Goal: Task Accomplishment & Management: Complete application form

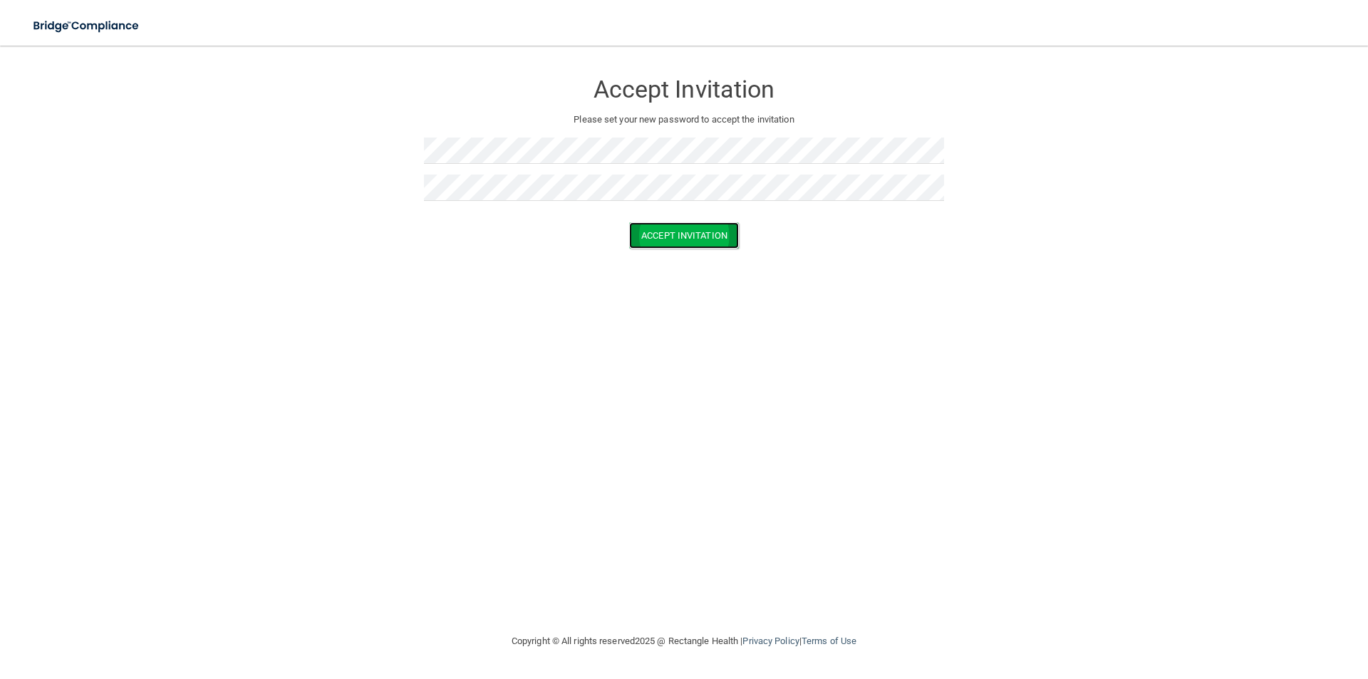
click at [650, 234] on button "Accept Invitation" at bounding box center [684, 235] width 110 height 26
click at [656, 248] on button "Accept Invitation" at bounding box center [684, 256] width 110 height 26
click at [672, 254] on button "Accept Invitation" at bounding box center [684, 256] width 110 height 26
click at [695, 254] on button "Accept Invitation" at bounding box center [684, 256] width 110 height 26
click at [673, 253] on button "Accept Invitation" at bounding box center [684, 256] width 110 height 26
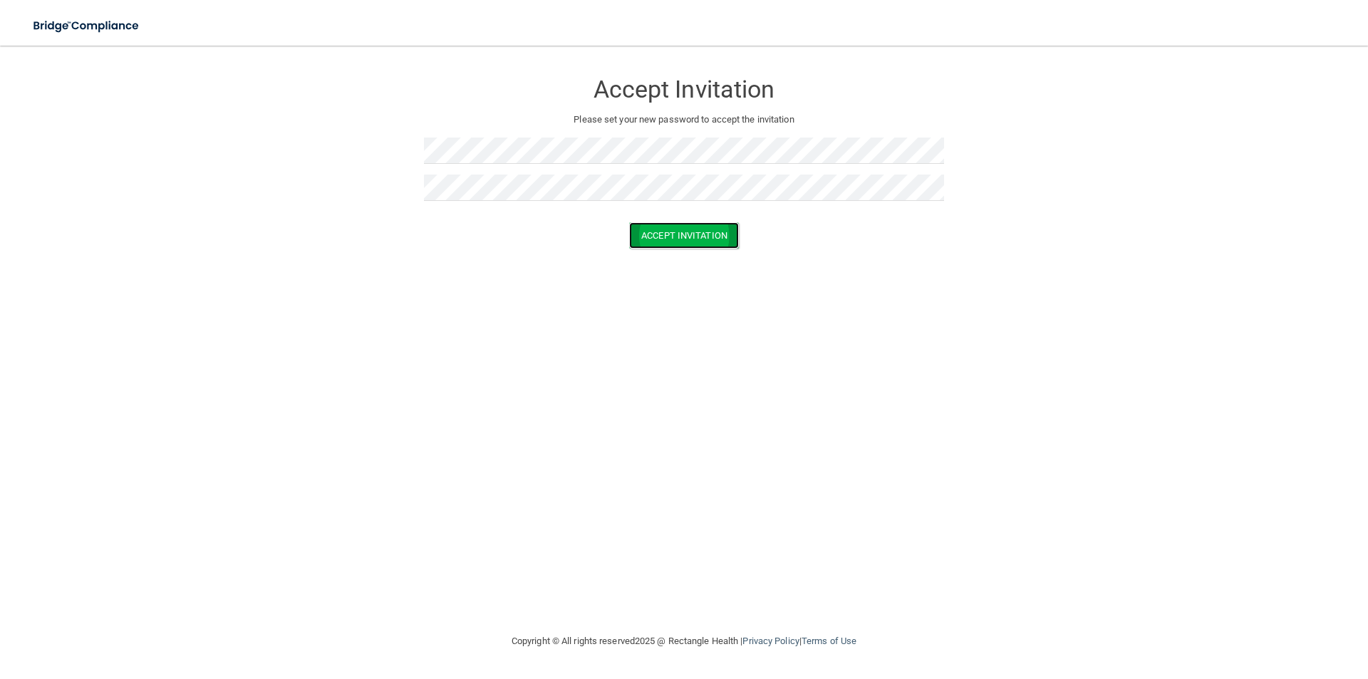
click at [686, 229] on button "Accept Invitation" at bounding box center [684, 235] width 110 height 26
click at [680, 251] on button "Accept Invitation" at bounding box center [684, 256] width 110 height 26
click at [658, 256] on button "Accept Invitation" at bounding box center [684, 256] width 110 height 26
click at [703, 227] on button "Accept Invitation" at bounding box center [684, 235] width 110 height 26
click at [668, 258] on button "Accept Invitation" at bounding box center [684, 256] width 110 height 26
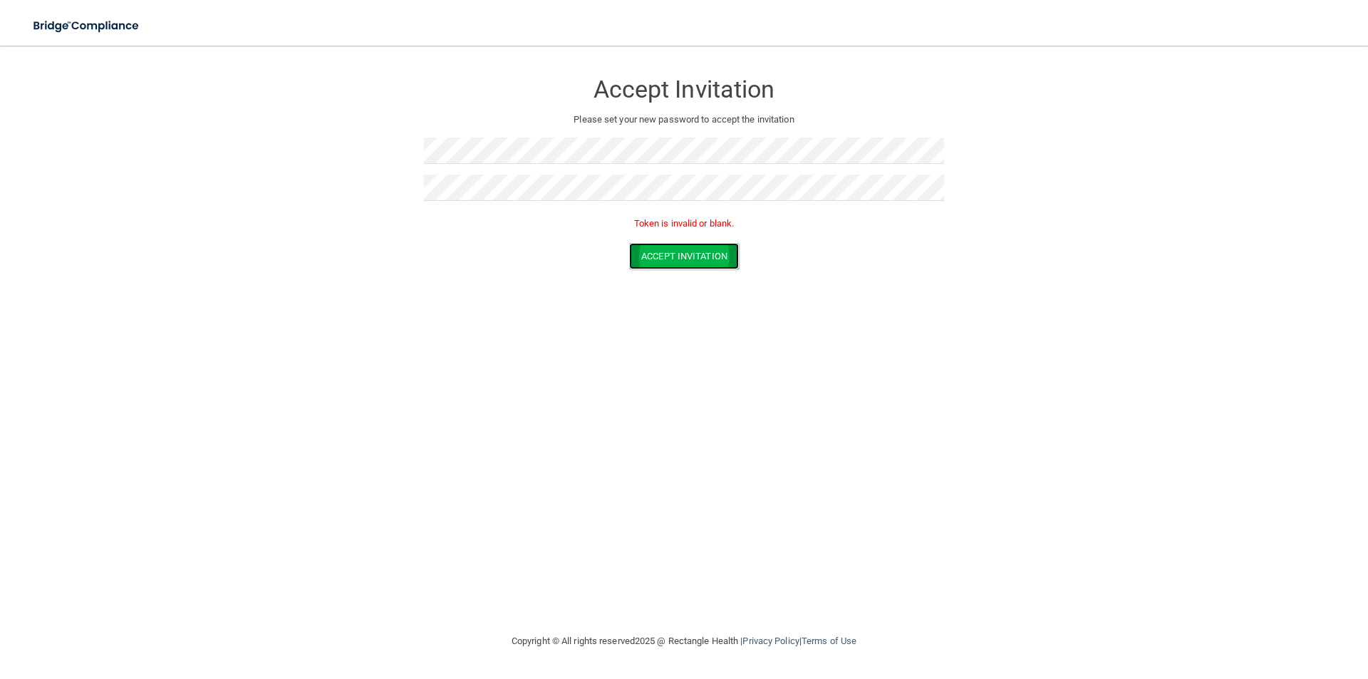
click at [690, 262] on button "Accept Invitation" at bounding box center [684, 256] width 110 height 26
click at [1080, 294] on div "Accept Invitation Please set your new password to accept the invitation Token i…" at bounding box center [683, 339] width 1311 height 559
drag, startPoint x: 1277, startPoint y: 1, endPoint x: 916, endPoint y: 455, distance: 579.0
click at [916, 455] on div "Accept Invitation Please set your new password to accept the invitation Token i…" at bounding box center [683, 339] width 1311 height 559
click at [1047, 400] on div "Accept Invitation Please set your new password to accept the invitation Token i…" at bounding box center [683, 339] width 1311 height 559
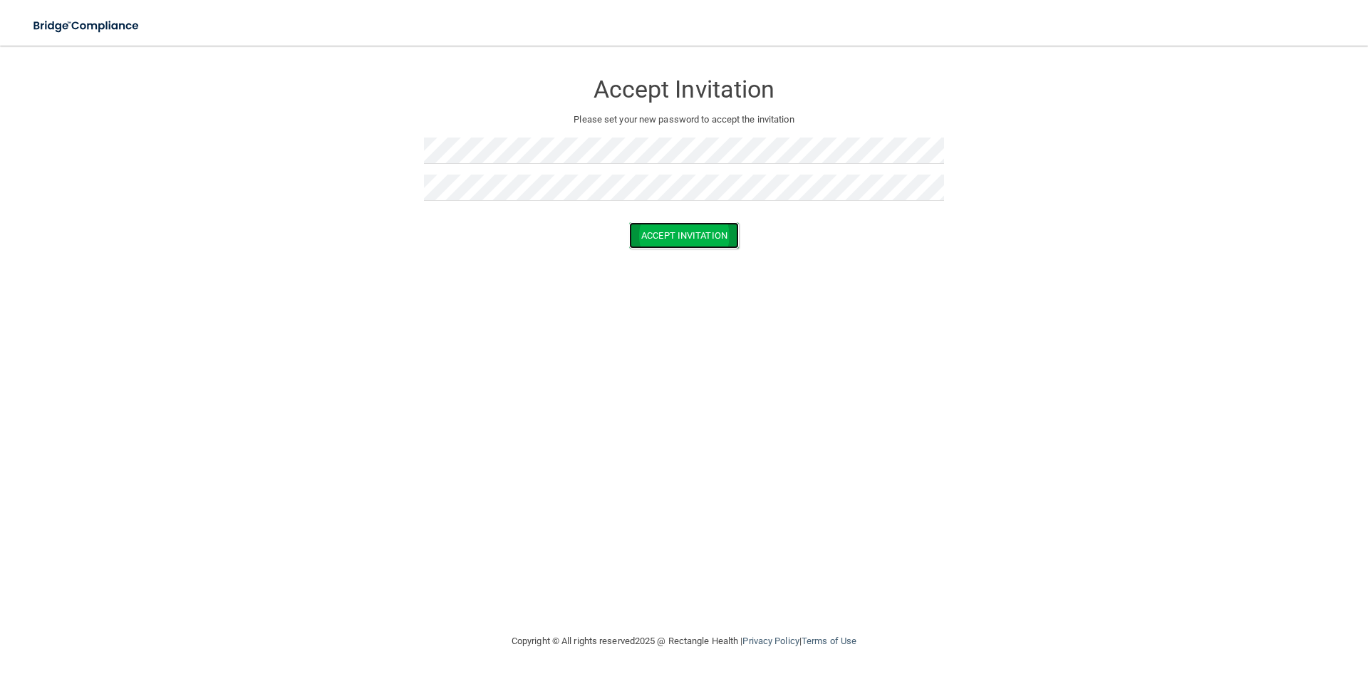
click at [686, 238] on button "Accept Invitation" at bounding box center [684, 235] width 110 height 26
